Goal: Communication & Community: Participate in discussion

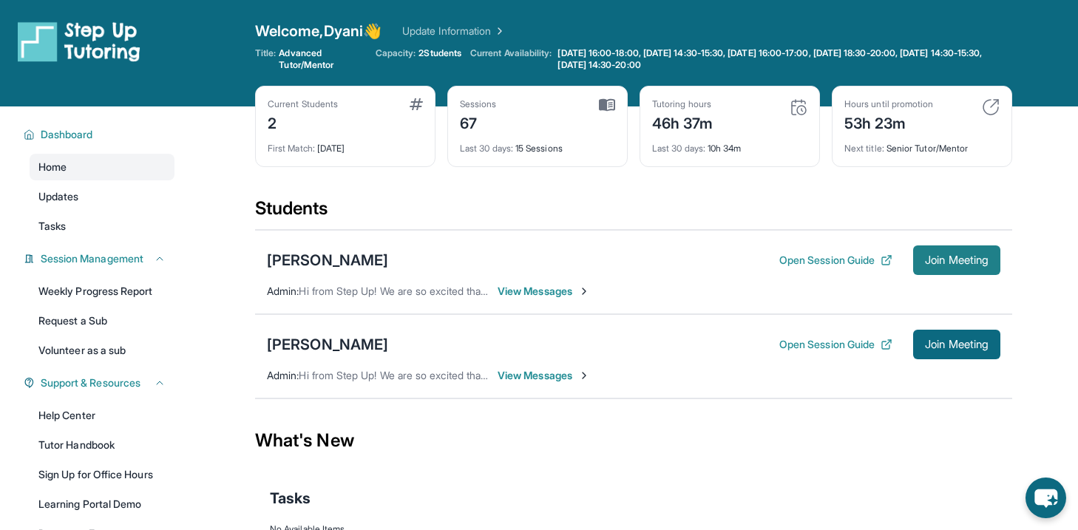
click at [936, 265] on span "Join Meeting" at bounding box center [957, 260] width 64 height 9
click at [851, 258] on button "Open Session Guide" at bounding box center [835, 260] width 113 height 15
click at [530, 292] on span "View Messages" at bounding box center [543, 291] width 92 height 15
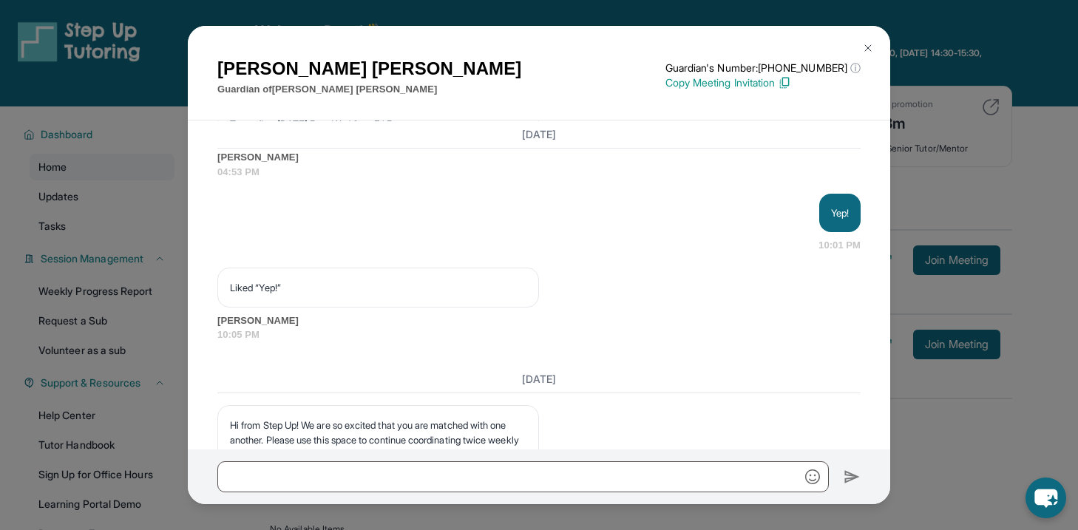
scroll to position [30088, 0]
copy p "Hey! Just a 15 minute reminder before our session [DATE] at 5pm!"
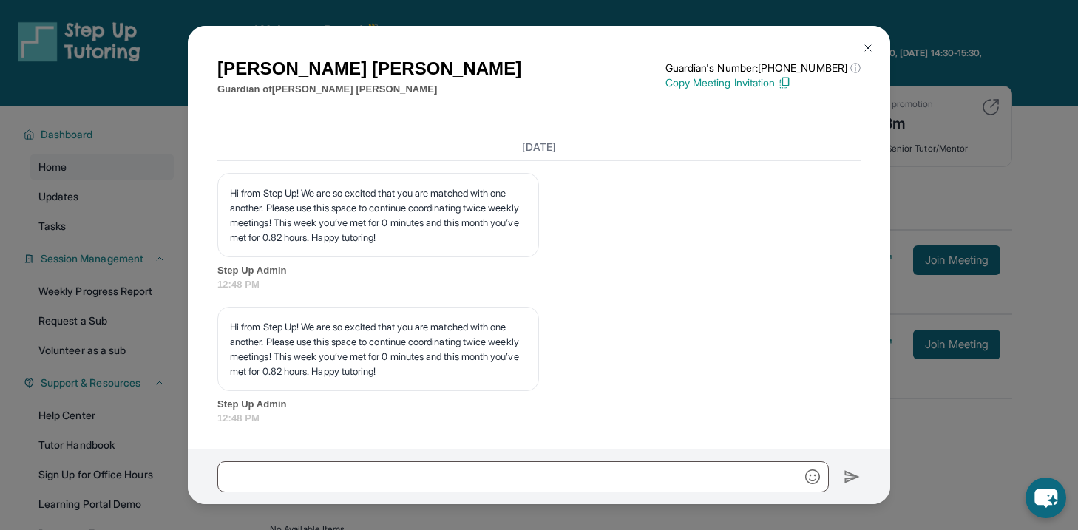
scroll to position [31119, 0]
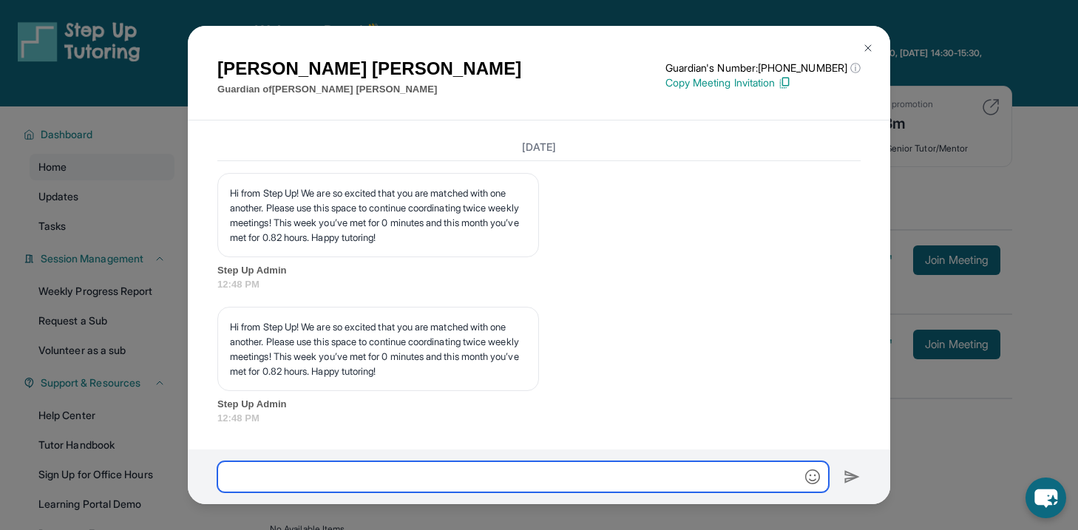
click at [466, 481] on input "text" at bounding box center [522, 476] width 611 height 31
paste input "**********"
type input "**********"
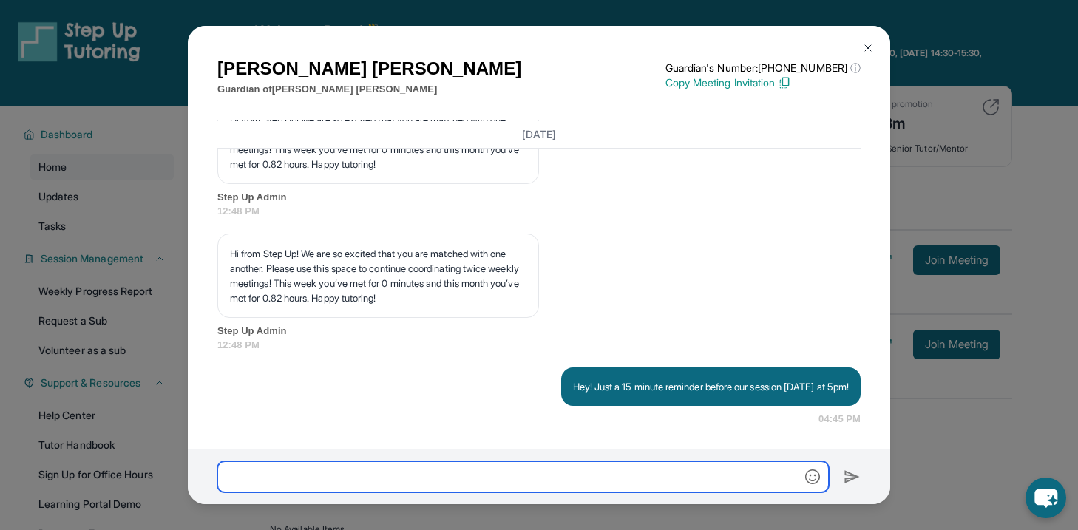
scroll to position [31192, 0]
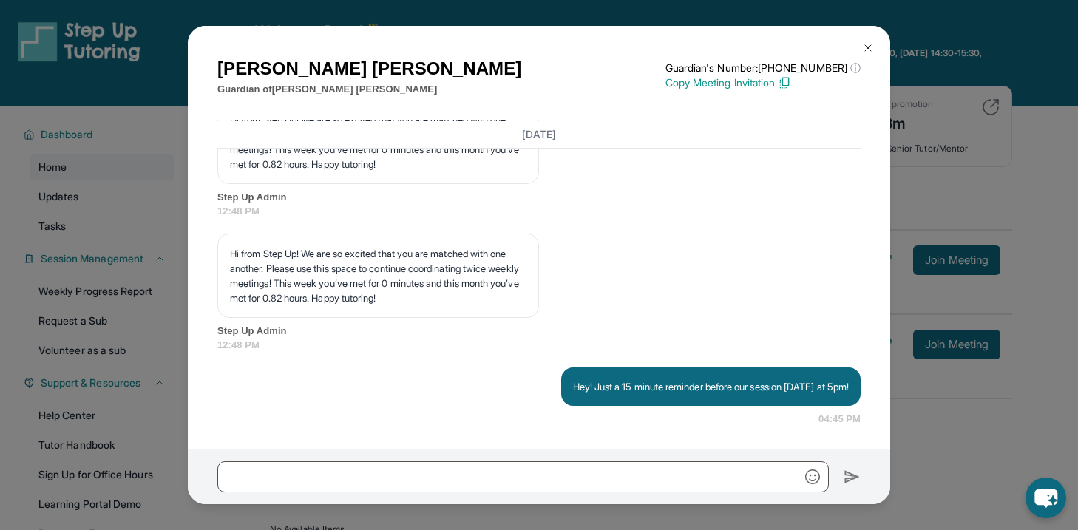
click at [926, 182] on div "[PERSON_NAME] Guardian of [PERSON_NAME] Guardian's Number: [PHONE_NUMBER] ⓘ Thi…" at bounding box center [539, 265] width 1078 height 530
